Goal: Check status: Check status

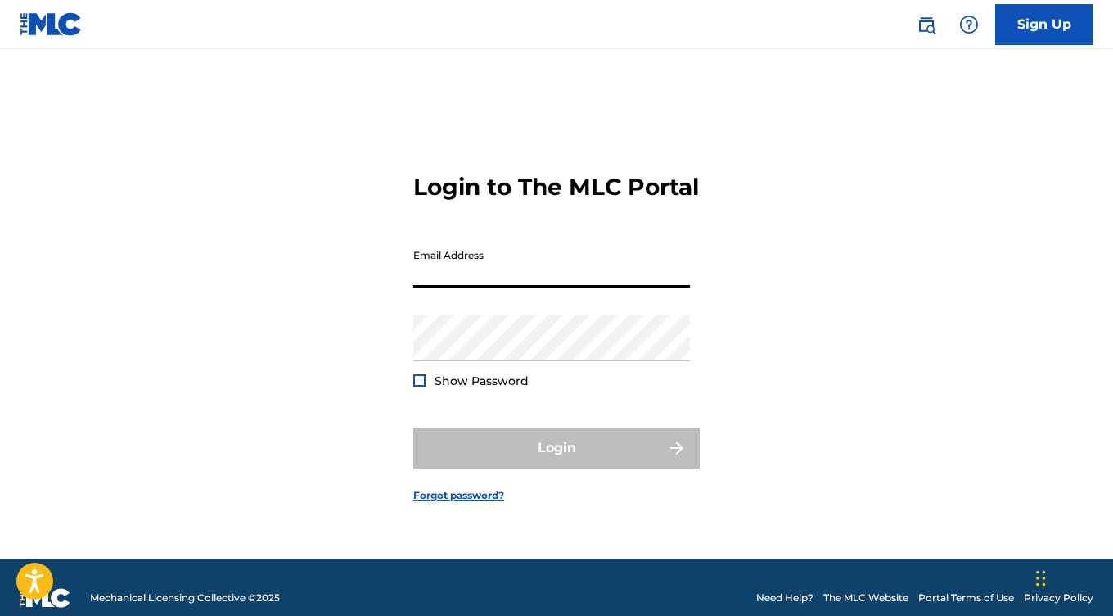
type input "[EMAIL_ADDRESS][DOMAIN_NAME]"
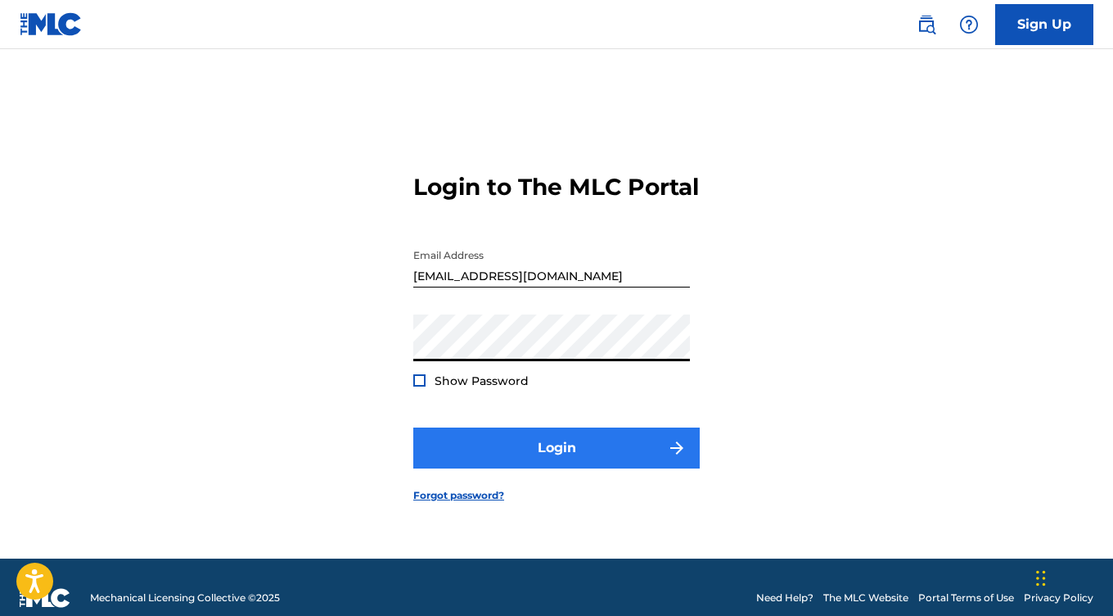
click at [544, 467] on button "Login" at bounding box center [556, 447] width 287 height 41
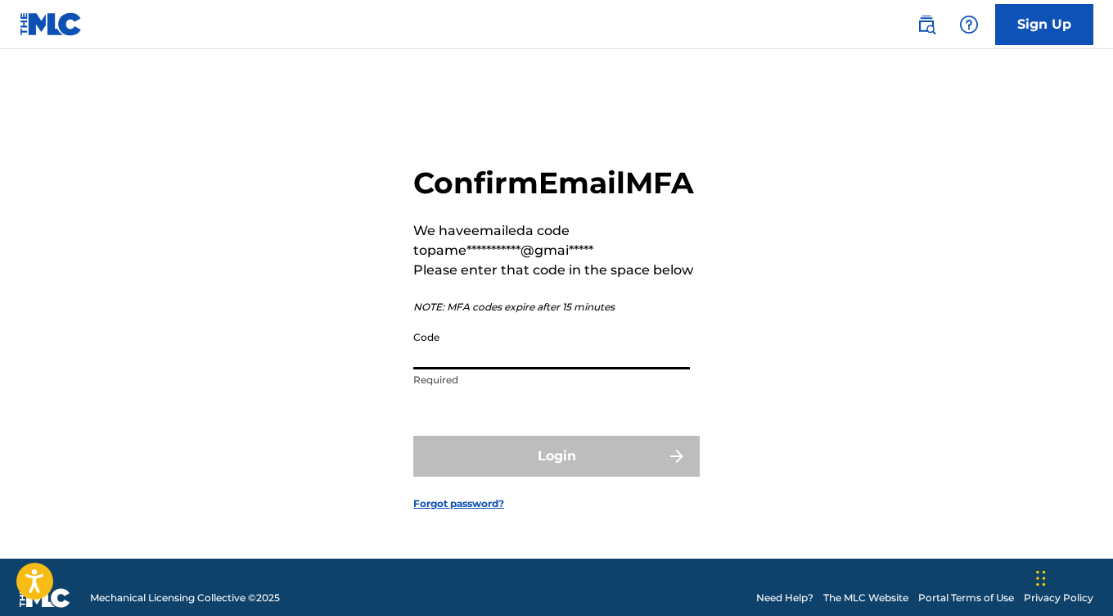
click at [527, 369] on input "Code" at bounding box center [551, 346] width 277 height 47
paste input "315656"
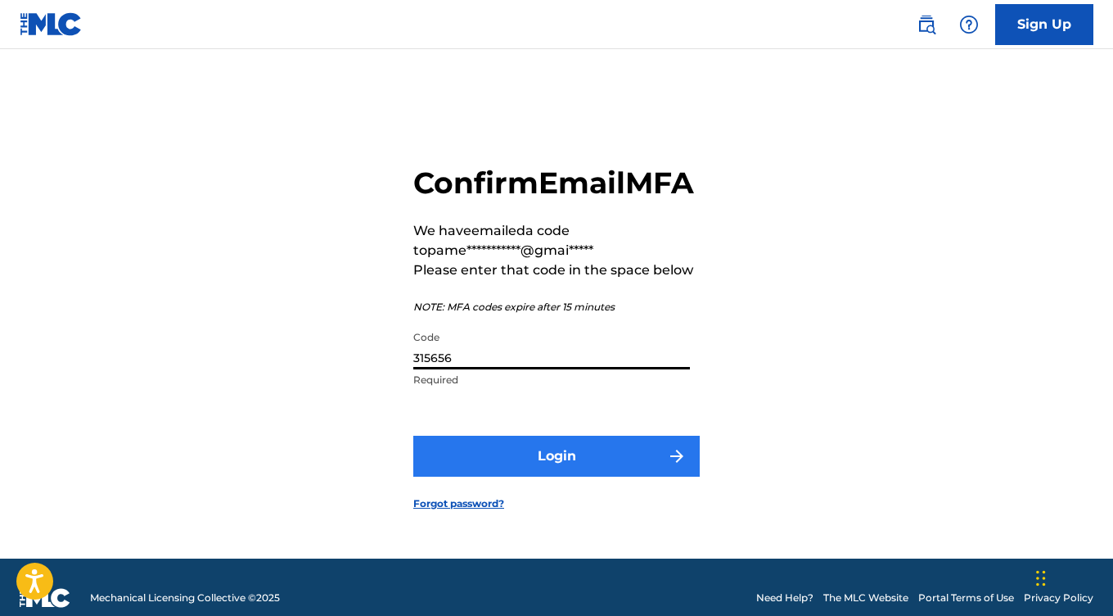
type input "315656"
click at [557, 473] on button "Login" at bounding box center [556, 456] width 287 height 41
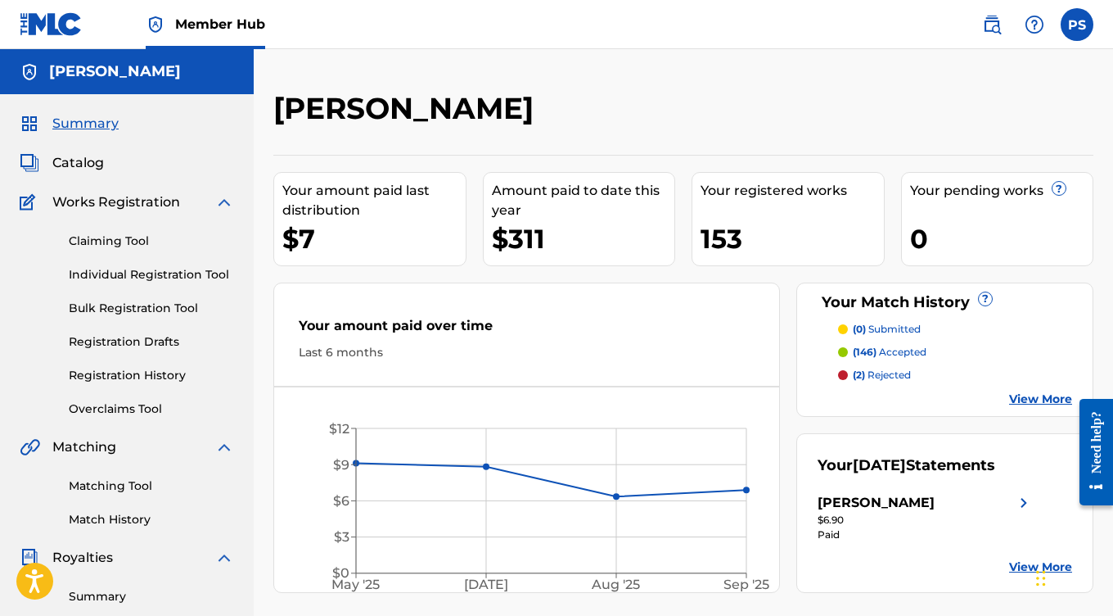
click at [899, 347] on p "(146) accepted" at bounding box center [890, 352] width 74 height 15
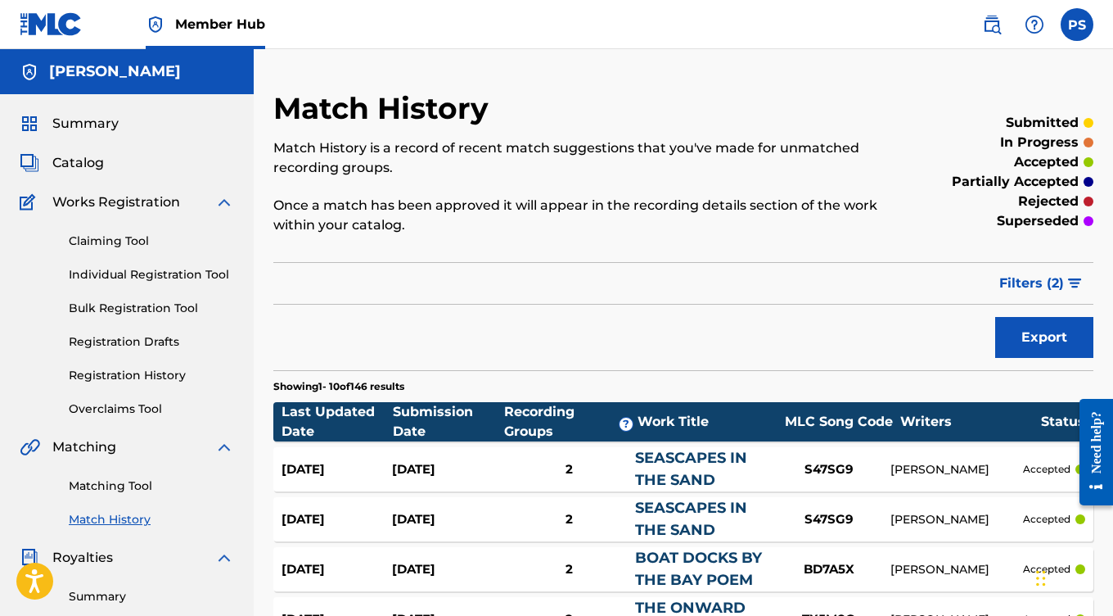
scroll to position [10, 0]
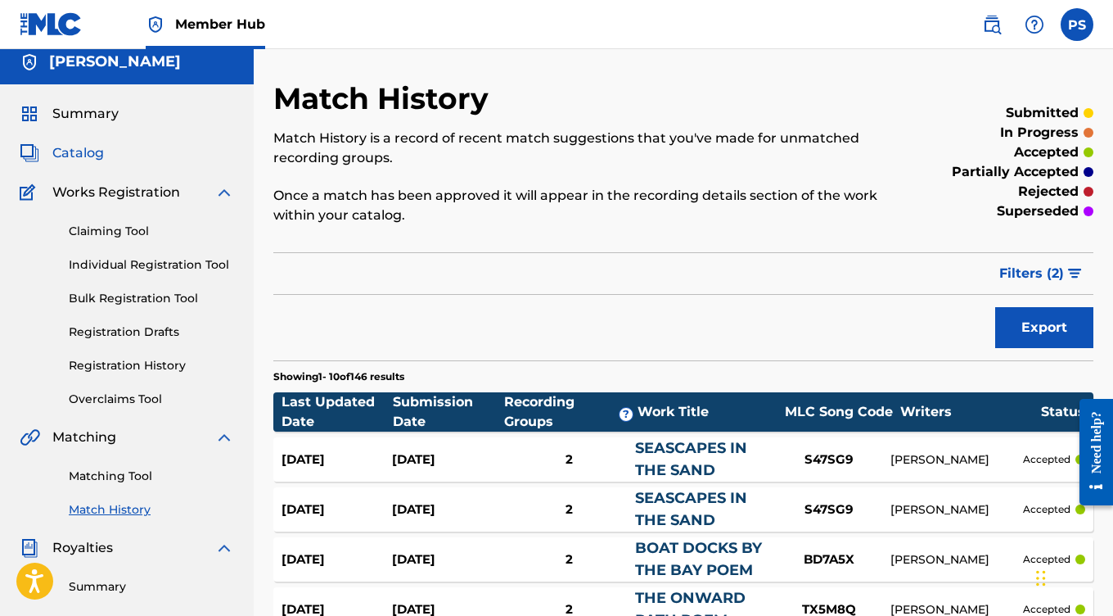
click at [89, 156] on span "Catalog" at bounding box center [78, 153] width 52 height 20
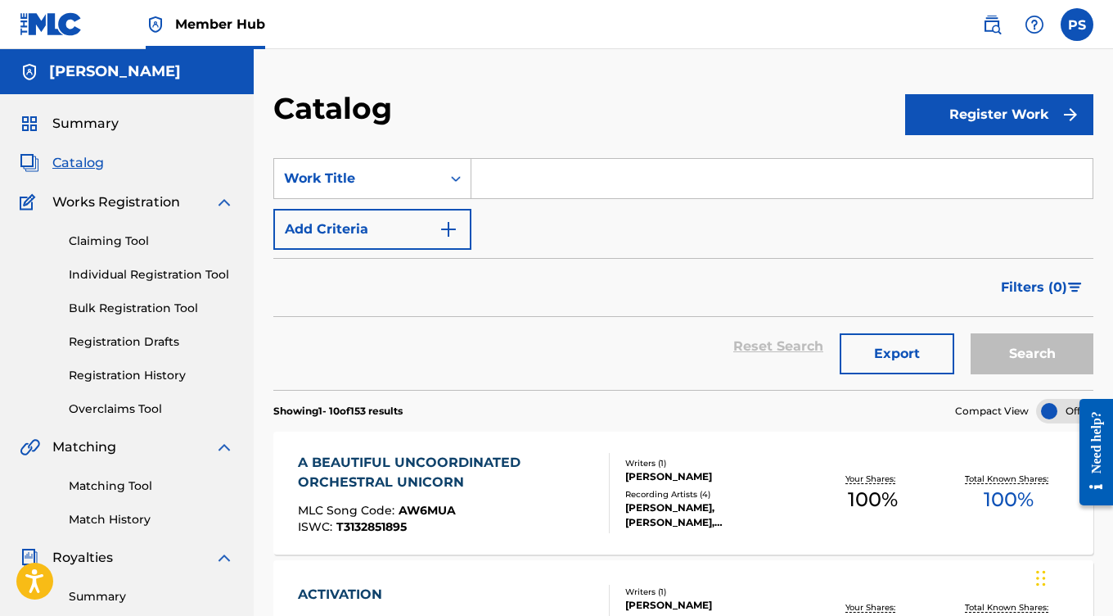
click at [549, 183] on input "Search Form" at bounding box center [782, 178] width 621 height 39
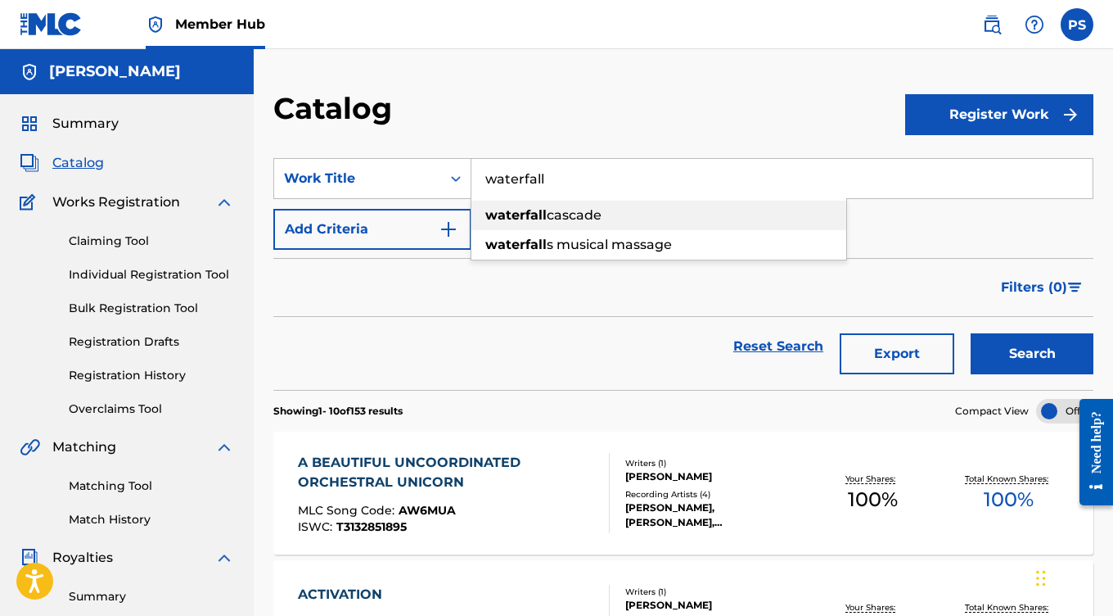
click at [552, 213] on span "cascade" at bounding box center [574, 215] width 55 height 16
type input "waterfall cascade"
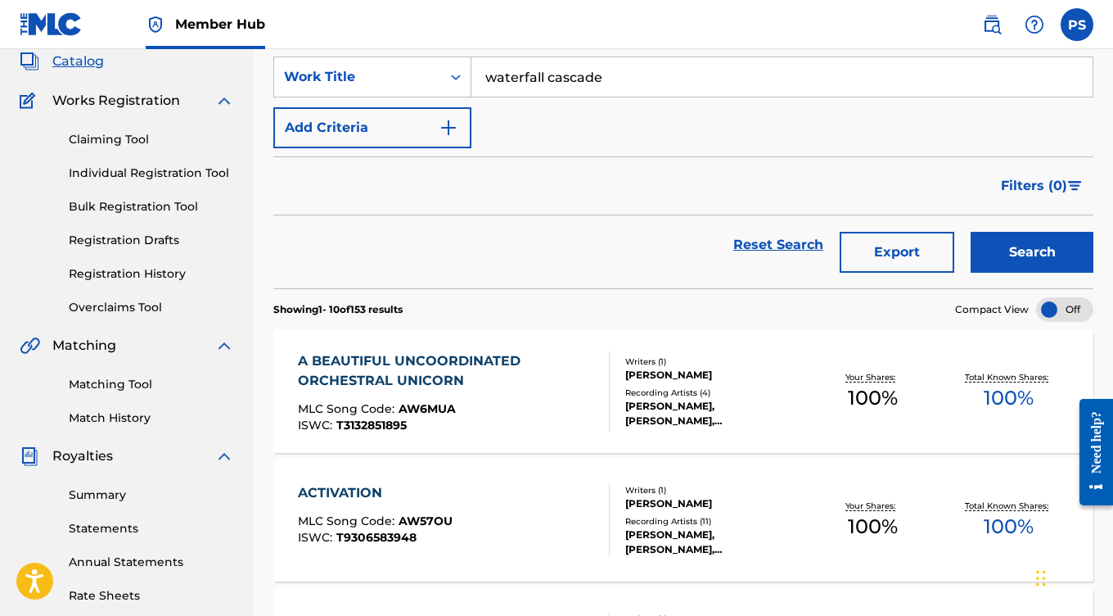
scroll to position [134, 0]
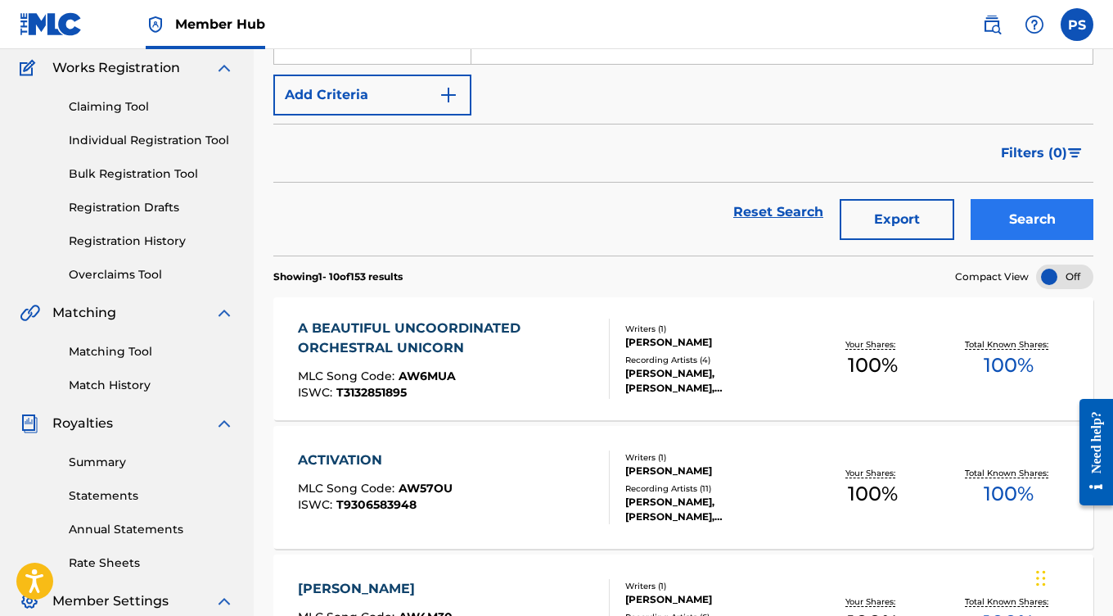
click at [1014, 229] on button "Search" at bounding box center [1032, 219] width 123 height 41
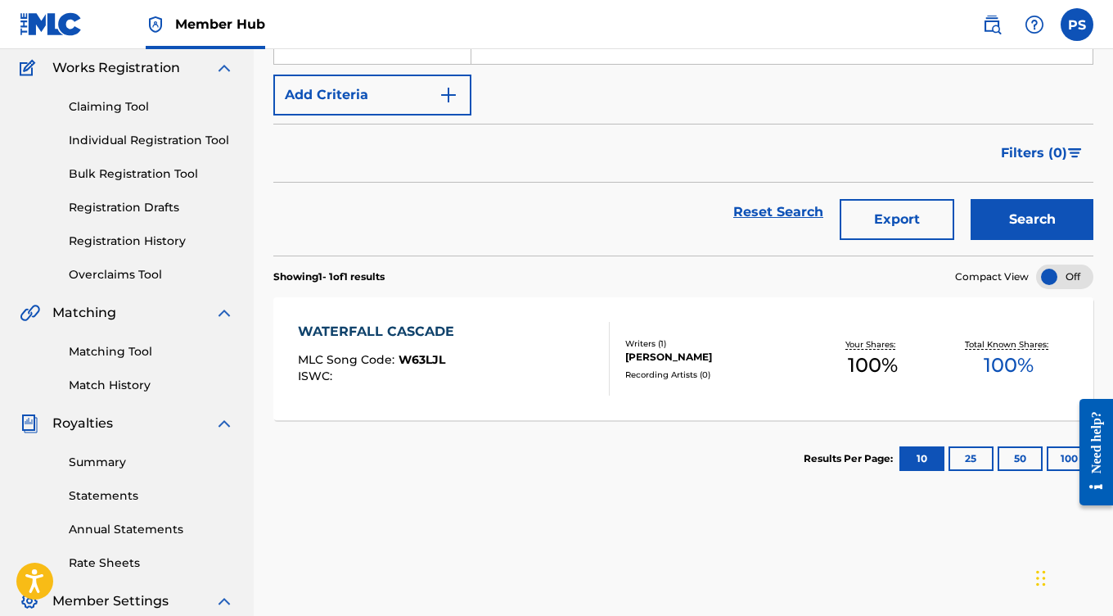
click at [424, 330] on div "WATERFALL CASCADE" at bounding box center [380, 332] width 165 height 20
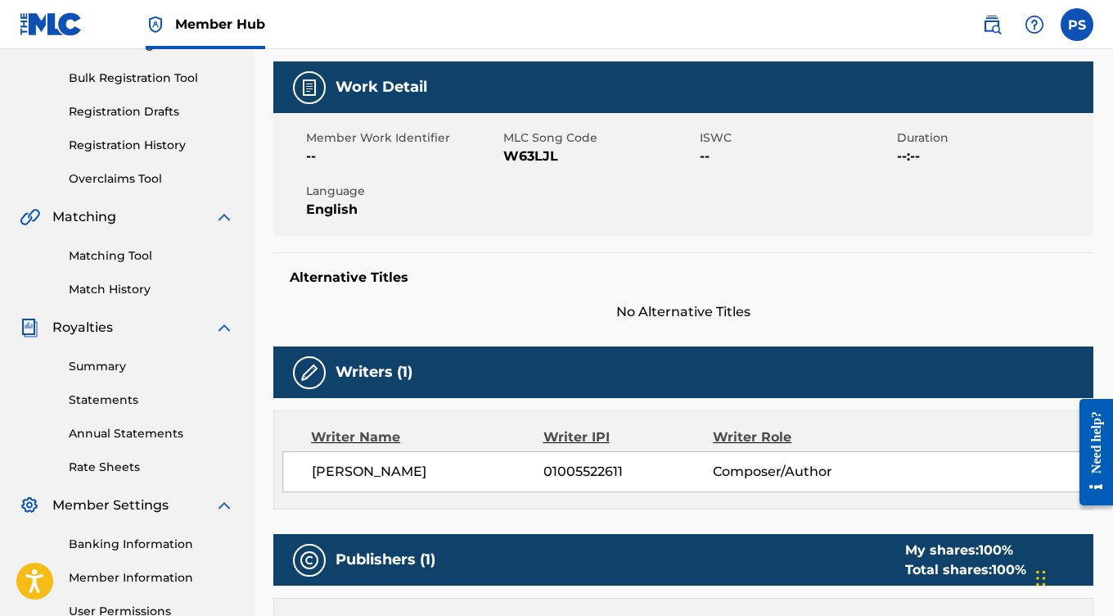
scroll to position [215, 0]
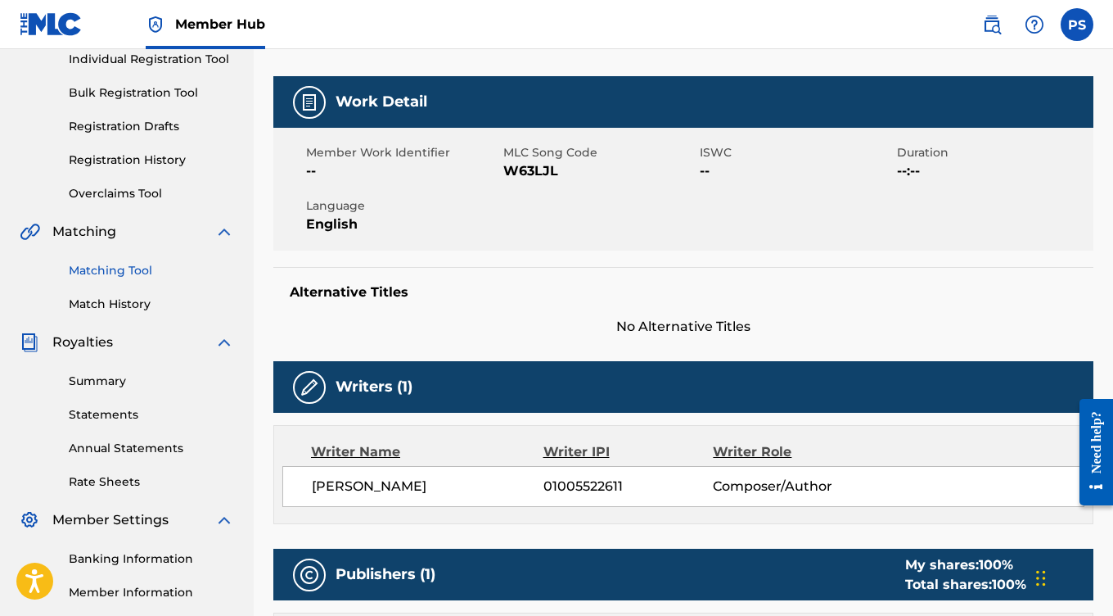
click at [125, 267] on link "Matching Tool" at bounding box center [151, 270] width 165 height 17
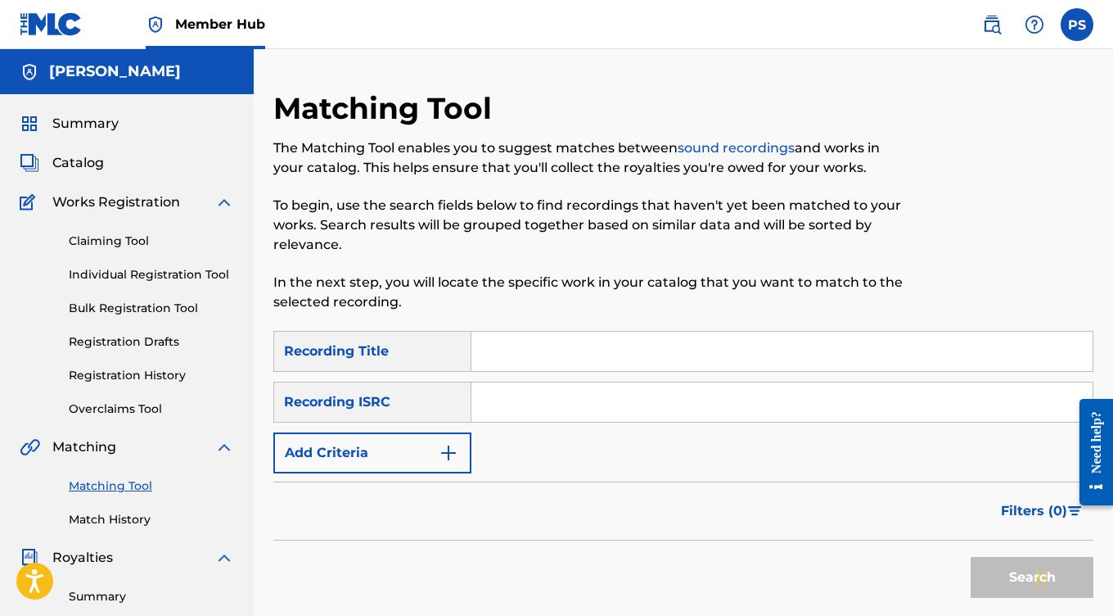
click at [533, 358] on input "Search Form" at bounding box center [782, 351] width 621 height 39
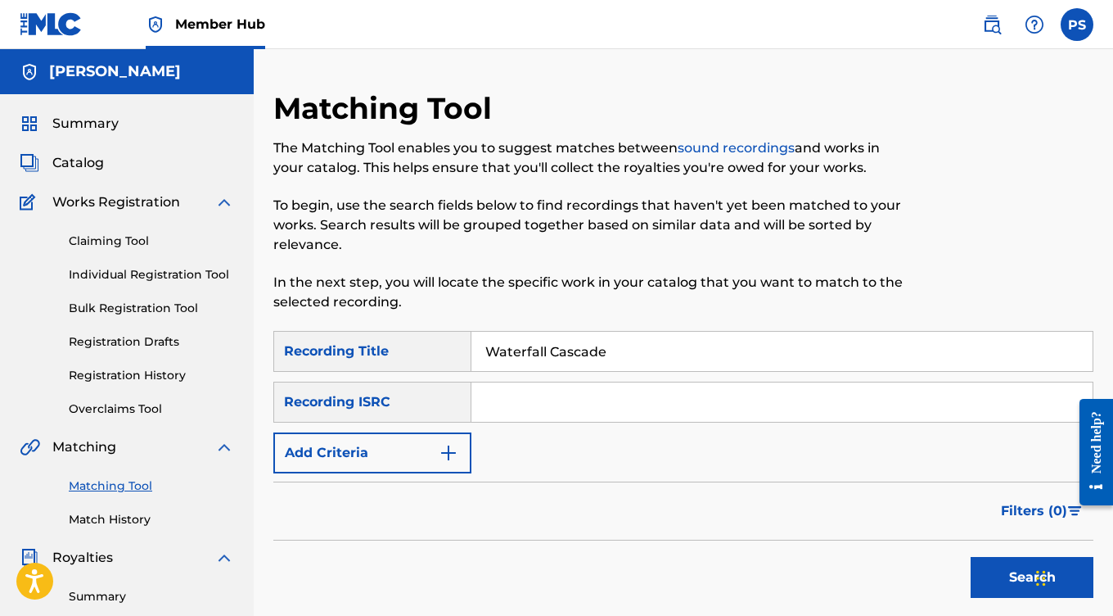
type input "Waterfall Cascade"
click at [555, 411] on input "Search Form" at bounding box center [782, 401] width 621 height 39
paste input "QZZ782500552"
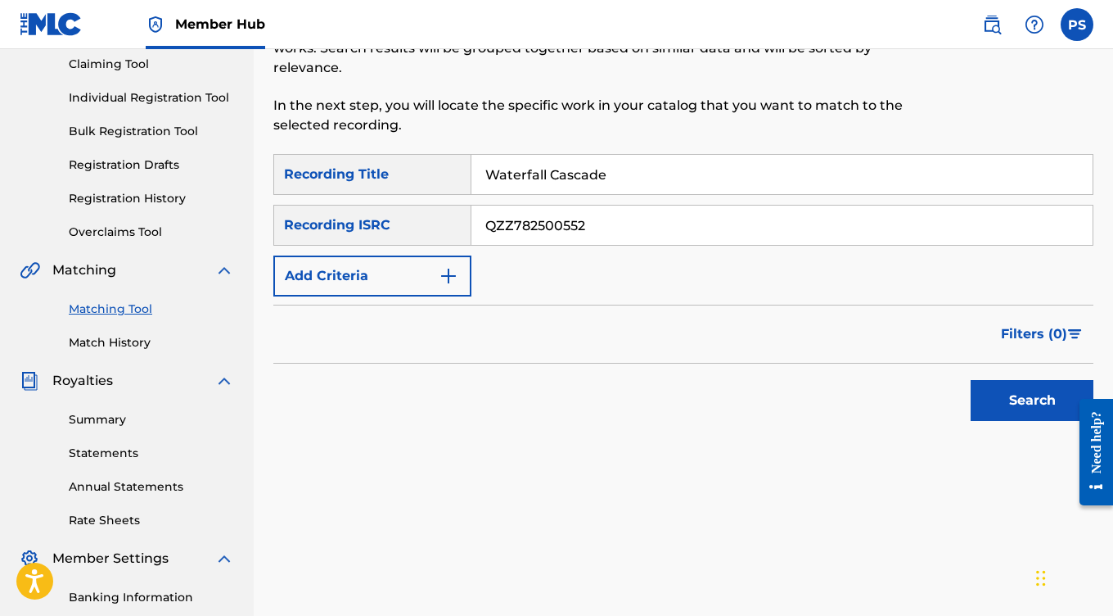
scroll to position [246, 0]
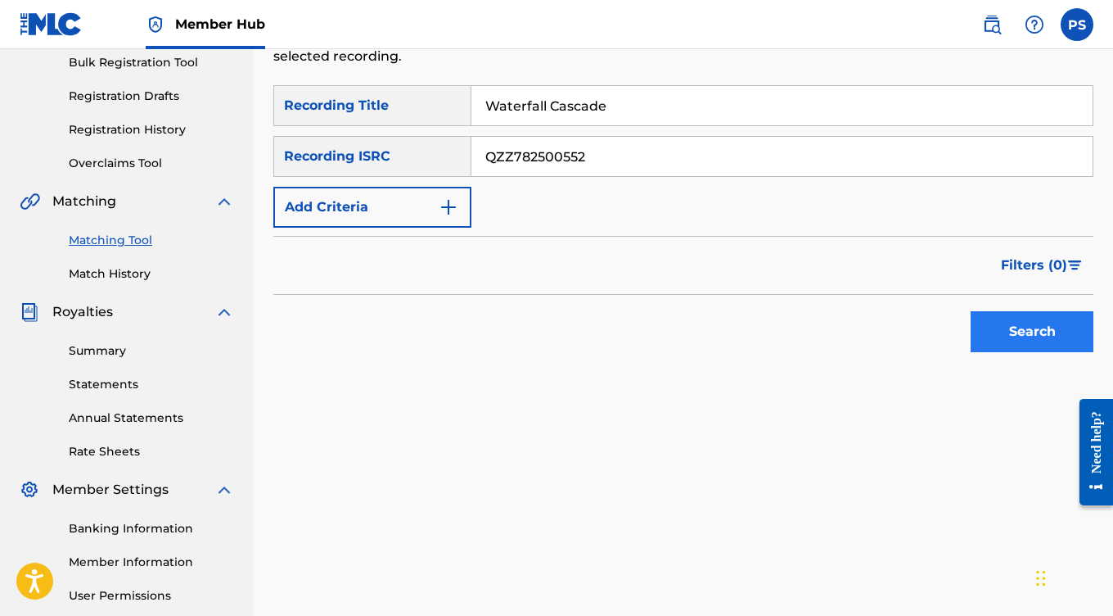
type input "QZZ782500552"
click at [1027, 331] on button "Search" at bounding box center [1032, 331] width 123 height 41
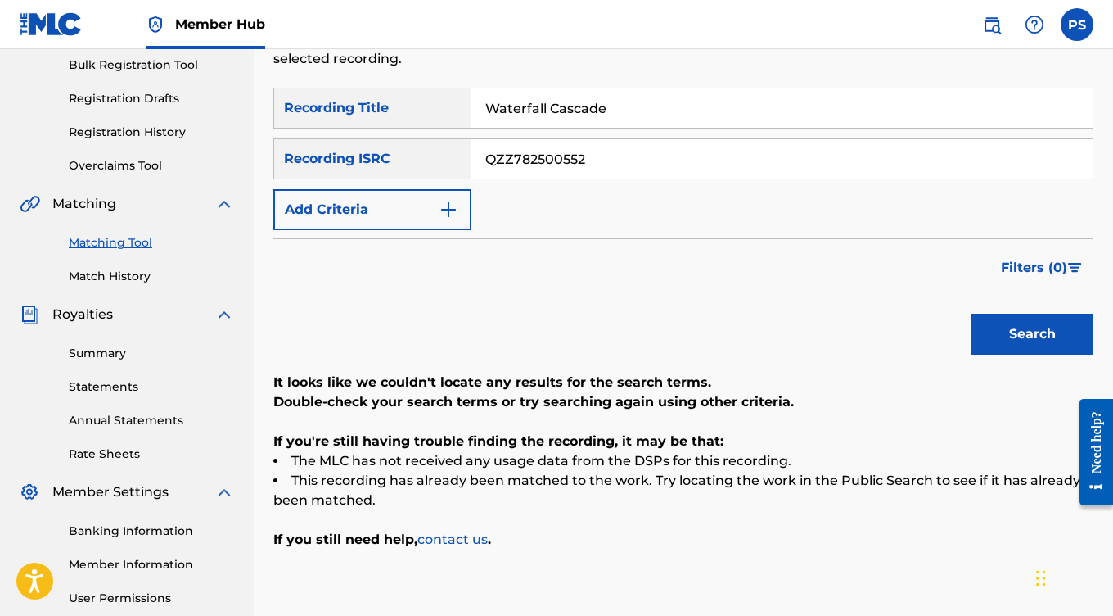
scroll to position [251, 0]
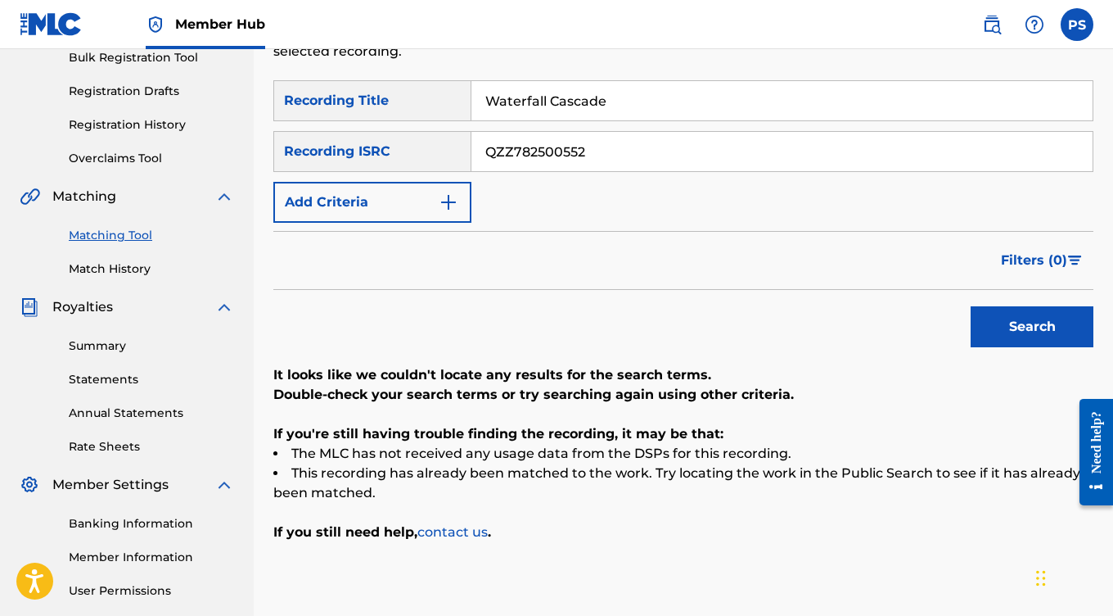
click at [438, 155] on div "Recording ISRC" at bounding box center [372, 151] width 198 height 41
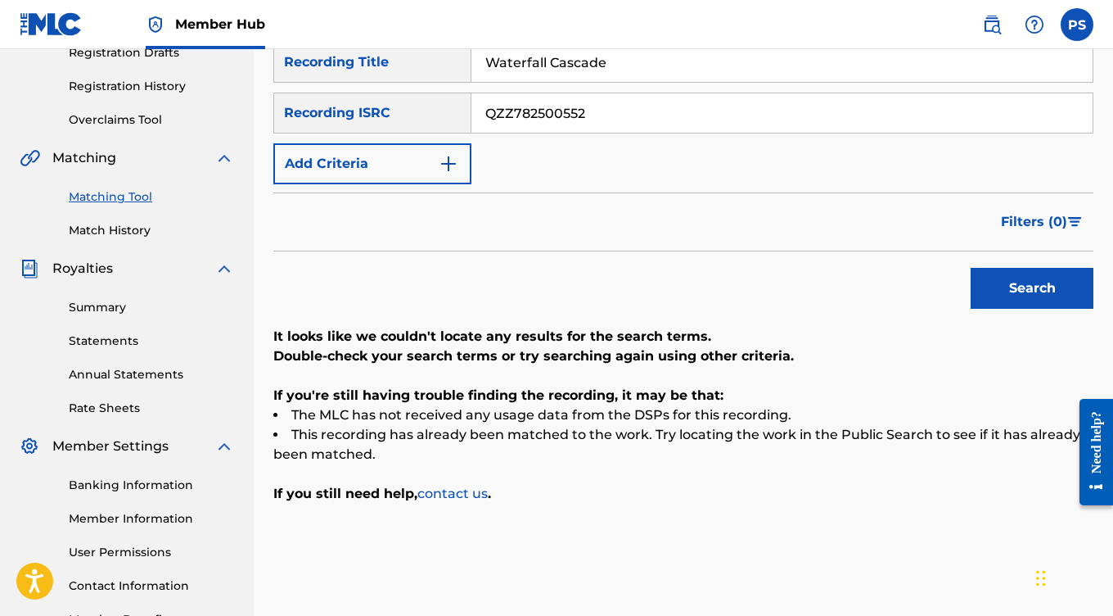
scroll to position [336, 0]
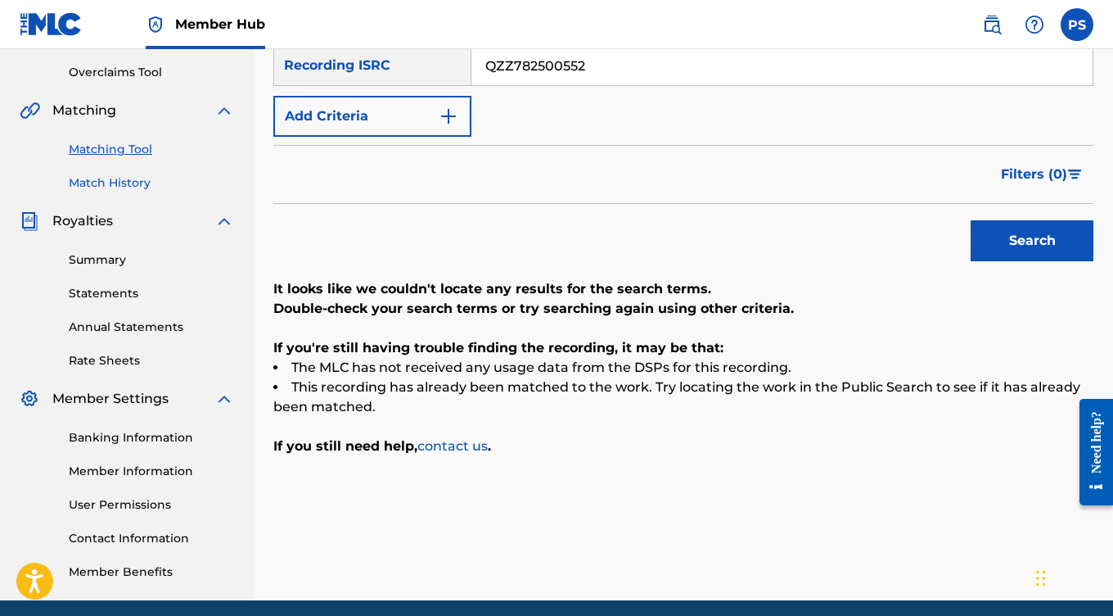
click at [129, 178] on link "Match History" at bounding box center [151, 182] width 165 height 17
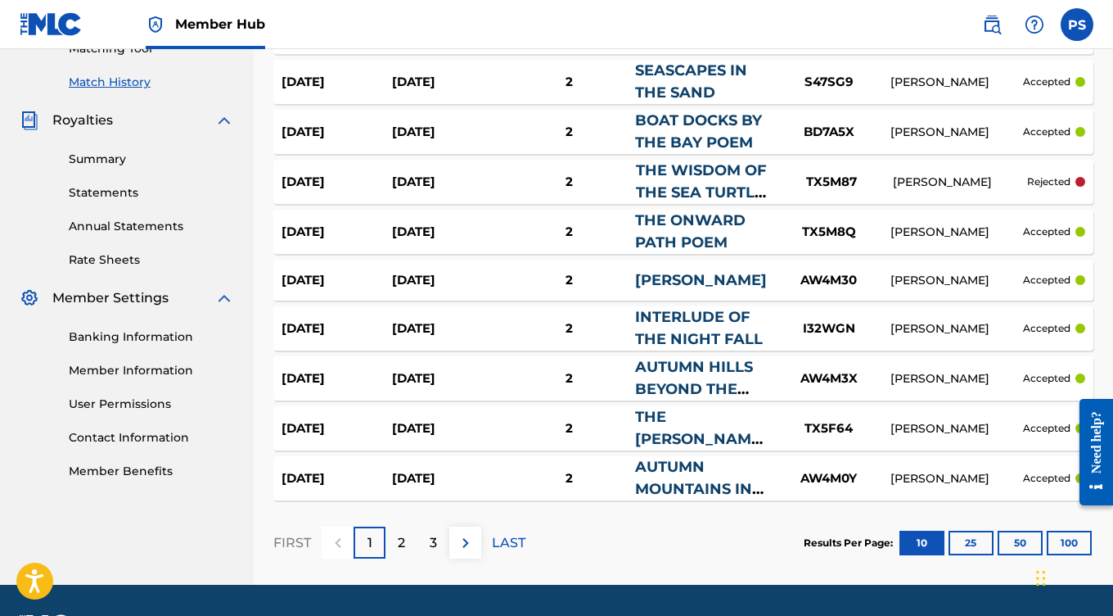
scroll to position [445, 0]
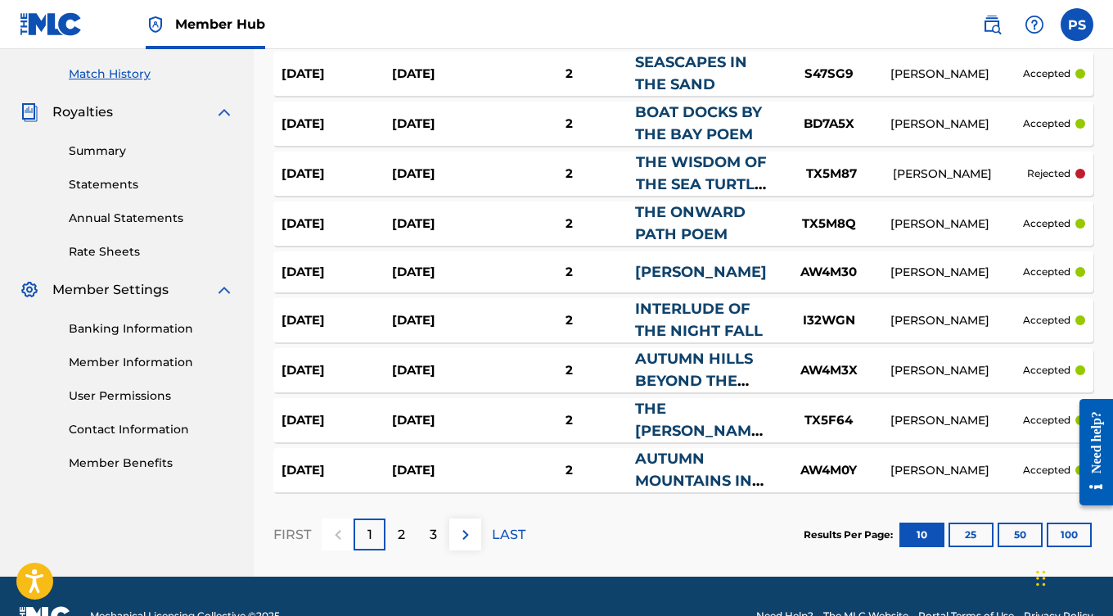
click at [472, 183] on div "[DATE] [DATE] 2 THE WISDOM OF THE SEA TURTLE POEM TX5M87 [PERSON_NAME] rejected" at bounding box center [683, 173] width 820 height 44
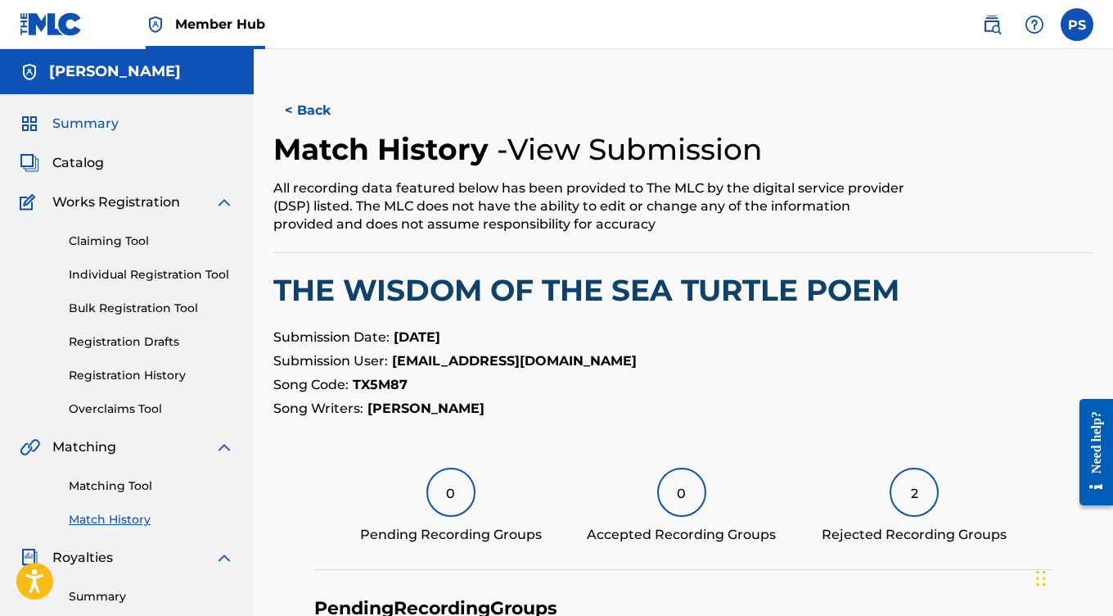
click at [97, 121] on span "Summary" at bounding box center [85, 124] width 66 height 20
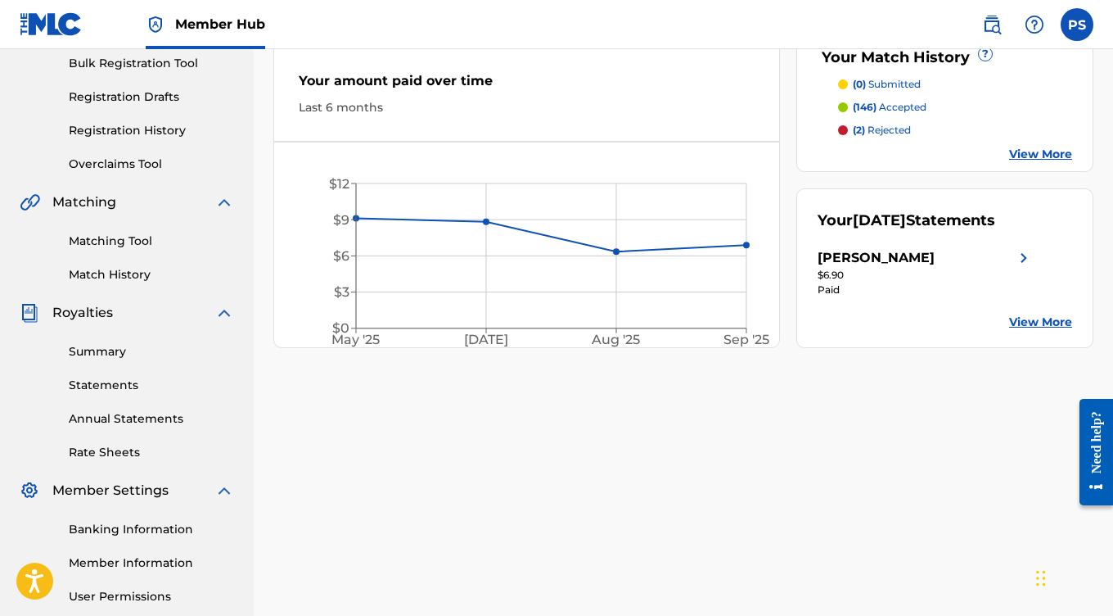
scroll to position [251, 0]
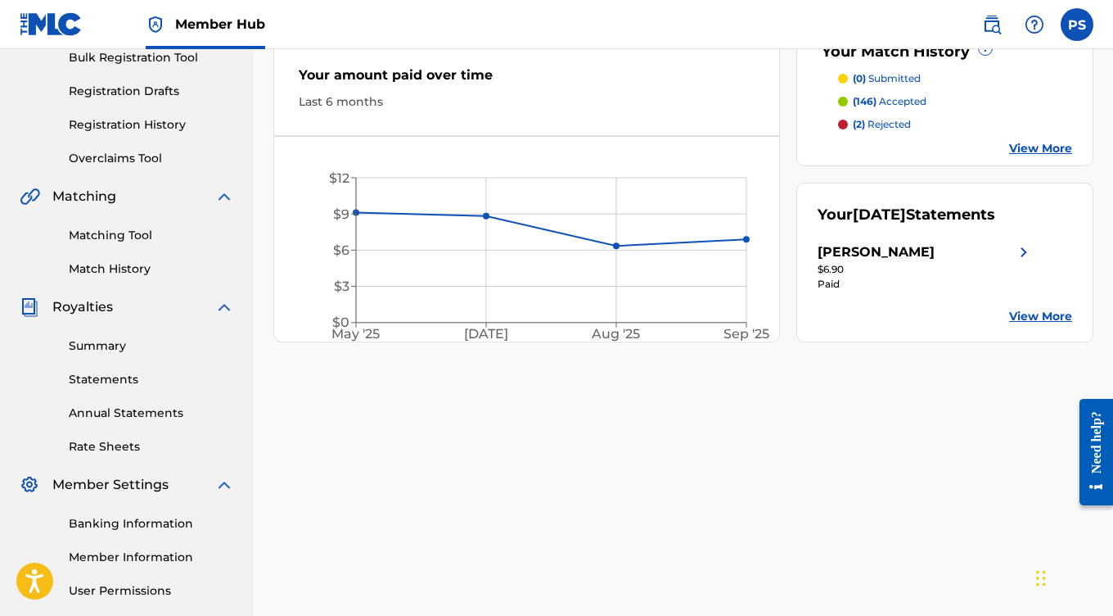
click at [1027, 325] on link "View More" at bounding box center [1040, 316] width 63 height 17
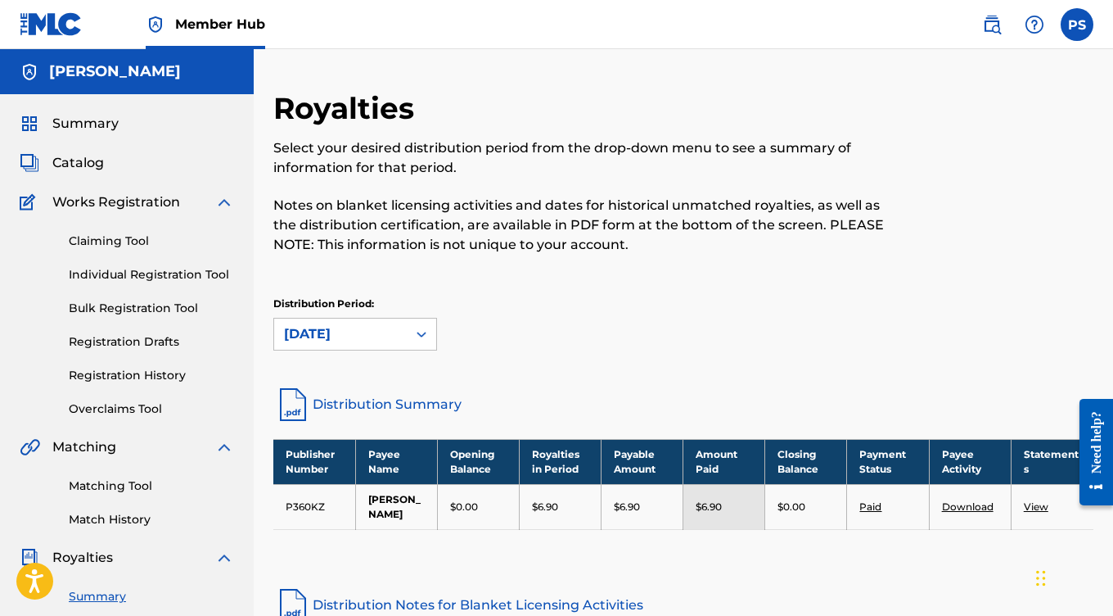
click at [1037, 505] on link "View" at bounding box center [1036, 506] width 25 height 12
